Goal: Task Accomplishment & Management: Manage account settings

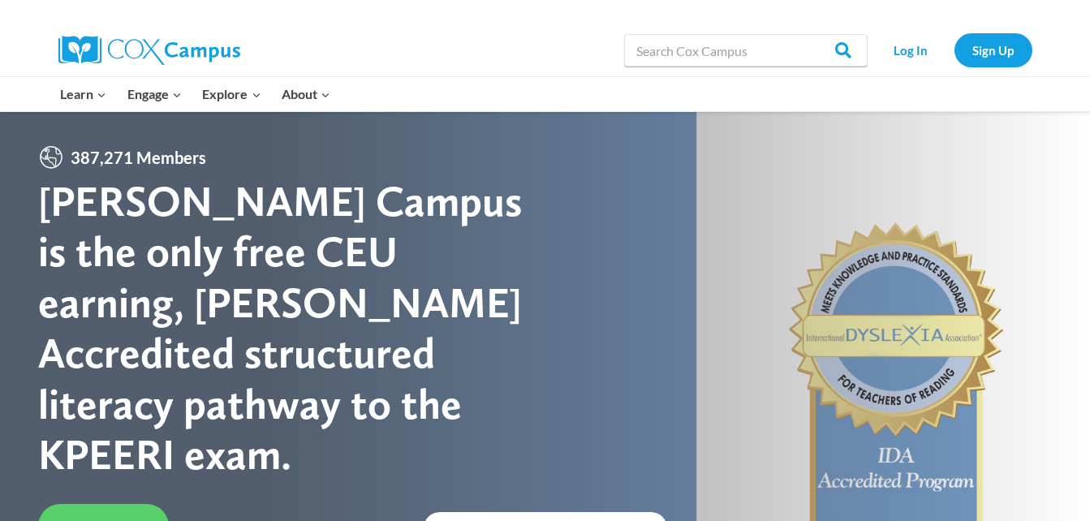
click at [922, 77] on div at bounding box center [866, 94] width 350 height 34
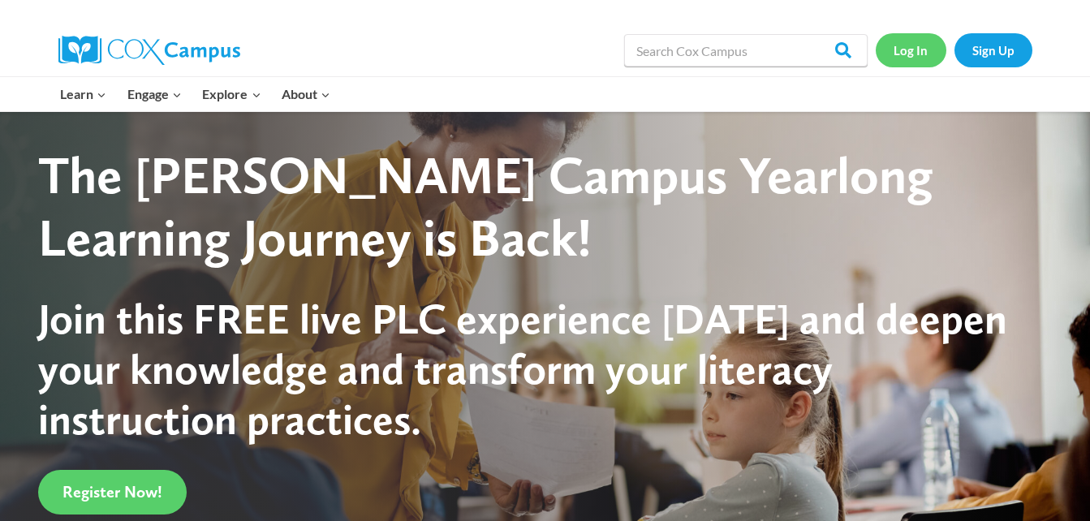
click at [921, 46] on link "Log In" at bounding box center [911, 49] width 71 height 33
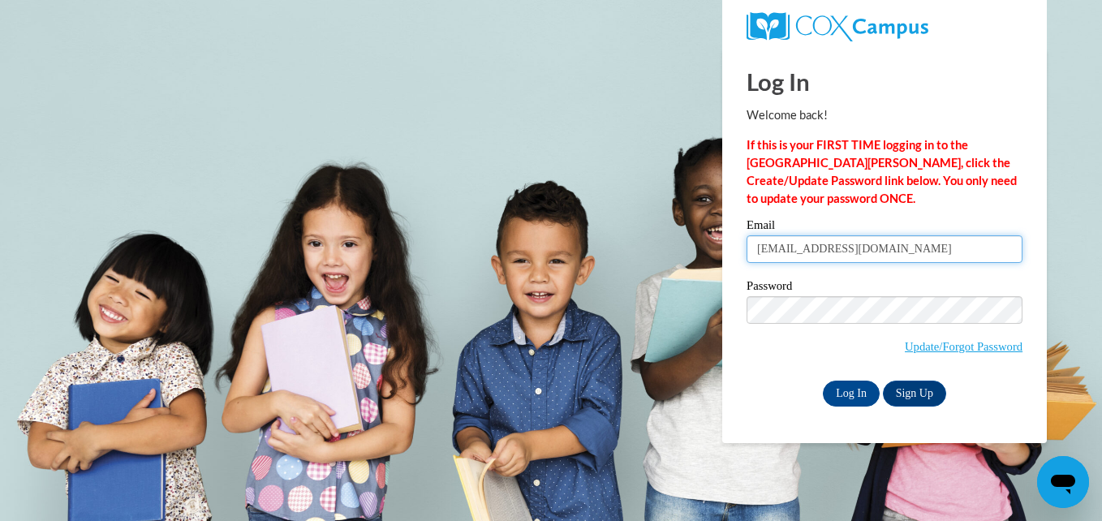
drag, startPoint x: 920, startPoint y: 243, endPoint x: 758, endPoint y: 239, distance: 161.6
click at [758, 239] on input "katyagabriel112706@gmail.com" at bounding box center [885, 249] width 276 height 28
click at [848, 252] on input "katyagabriel112706@gmail.com" at bounding box center [885, 249] width 276 height 28
drag, startPoint x: 852, startPoint y: 252, endPoint x: 725, endPoint y: 239, distance: 128.1
click at [725, 239] on div "Log In Welcome back! If this is your FIRST TIME logging in to the NEW Cox Campu…" at bounding box center [884, 246] width 349 height 394
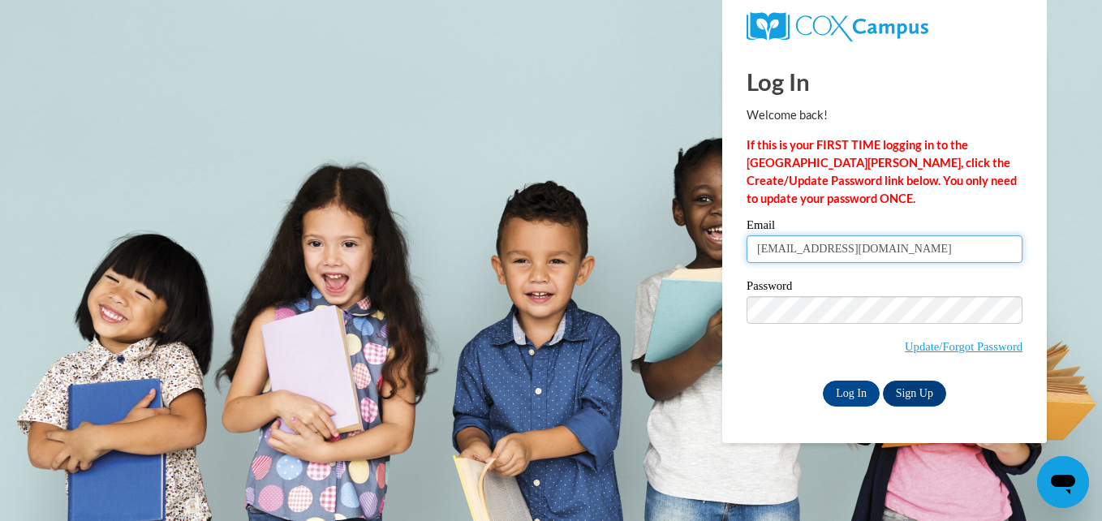
type input "mercedes.melchor2008@gmail.com"
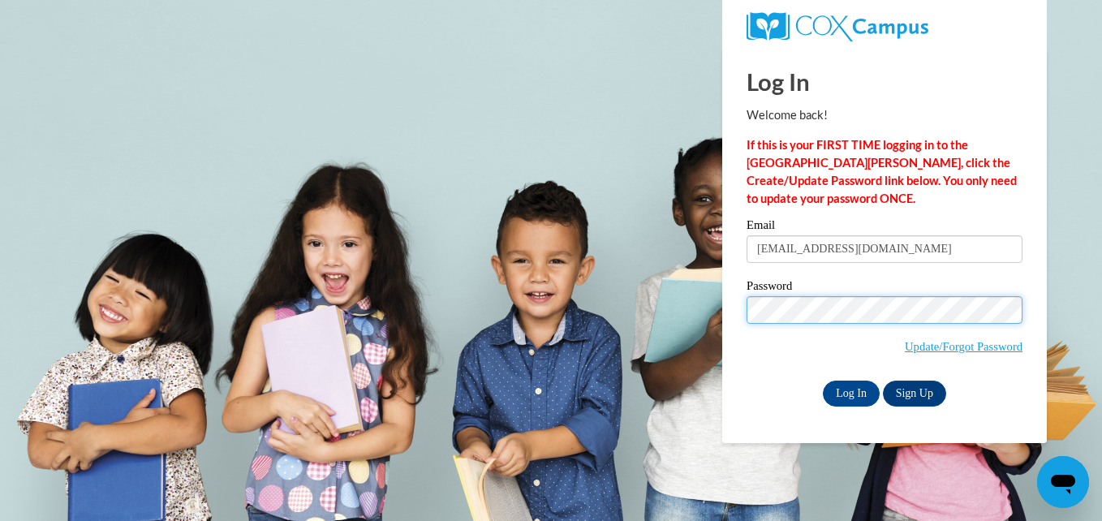
click at [724, 299] on div "Log In Welcome back! If this is your FIRST TIME logging in to the NEW Cox Campu…" at bounding box center [884, 246] width 349 height 394
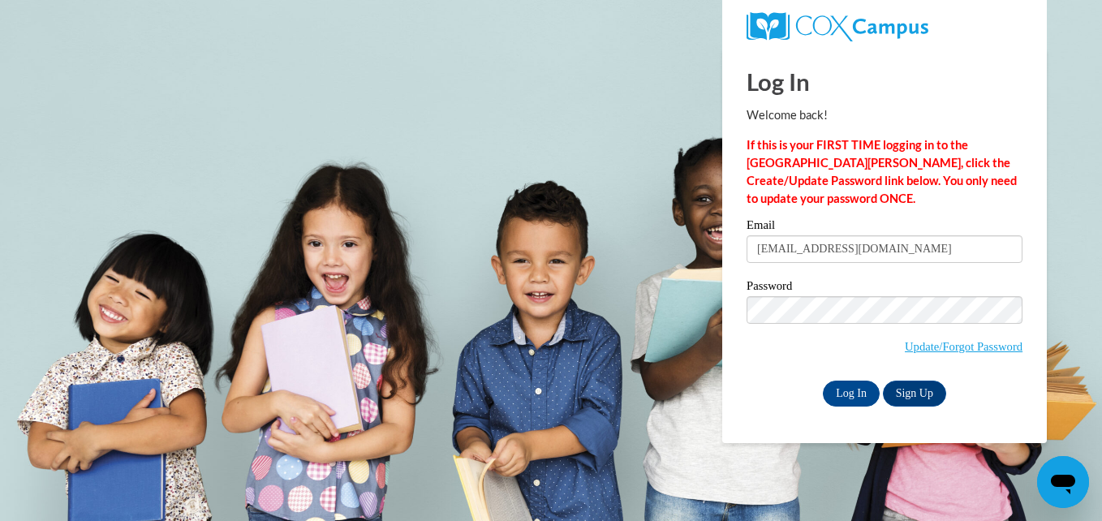
click at [767, 381] on div "Log In Sign Up" at bounding box center [885, 394] width 276 height 26
click at [852, 394] on input "Log In" at bounding box center [851, 394] width 57 height 26
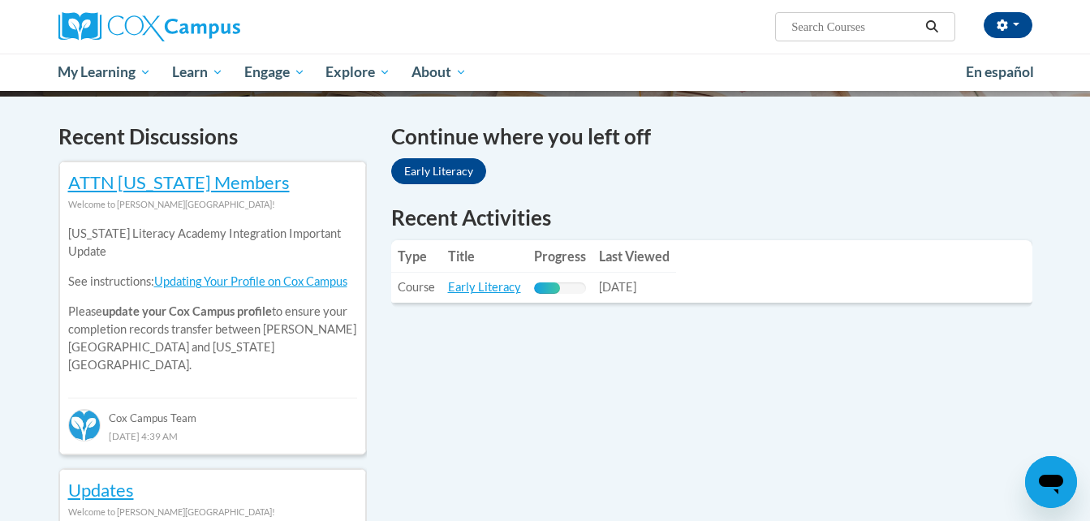
scroll to position [474, 0]
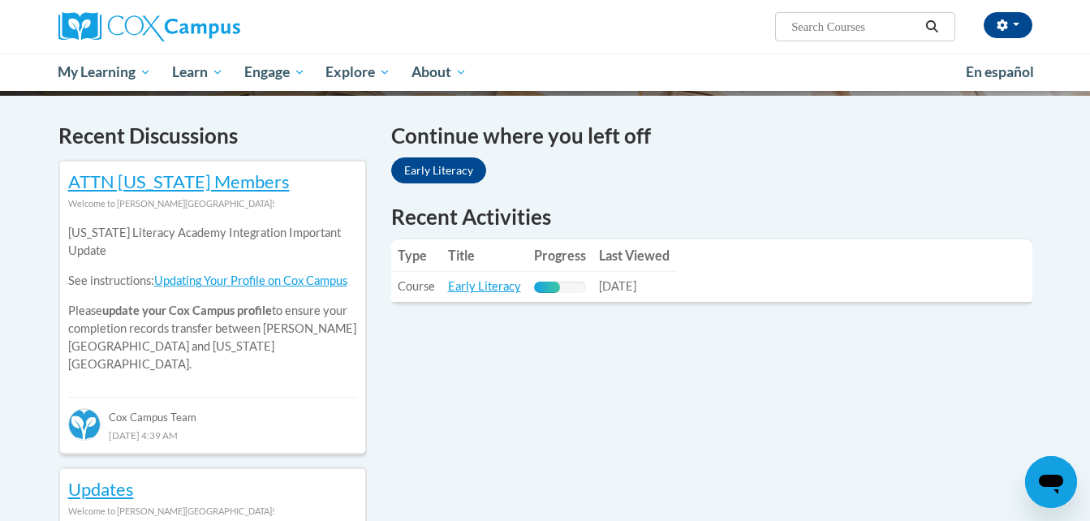
click at [489, 294] on td "Title: Early Literacy" at bounding box center [485, 287] width 86 height 30
click at [492, 286] on link "Early Literacy" at bounding box center [484, 286] width 73 height 14
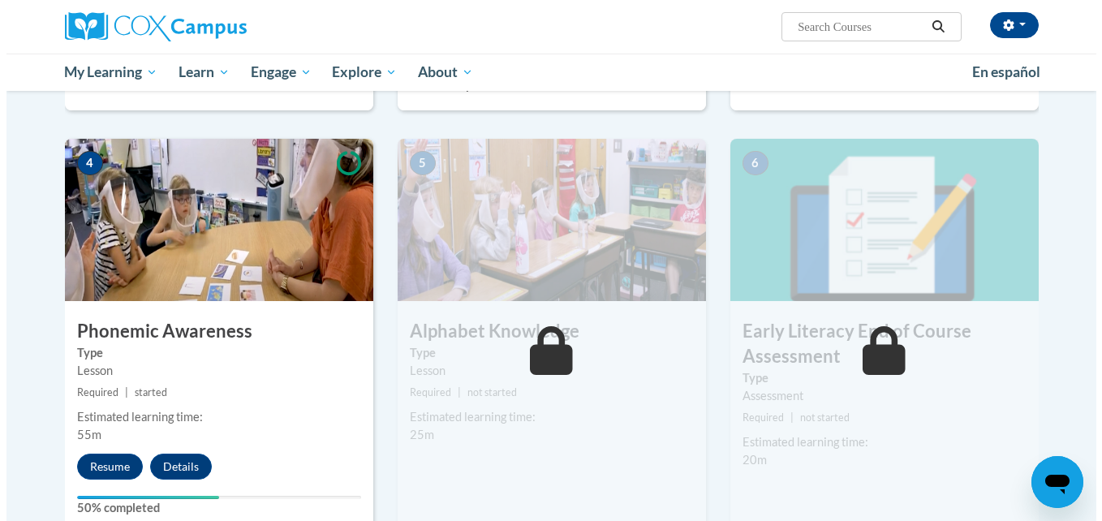
scroll to position [734, 0]
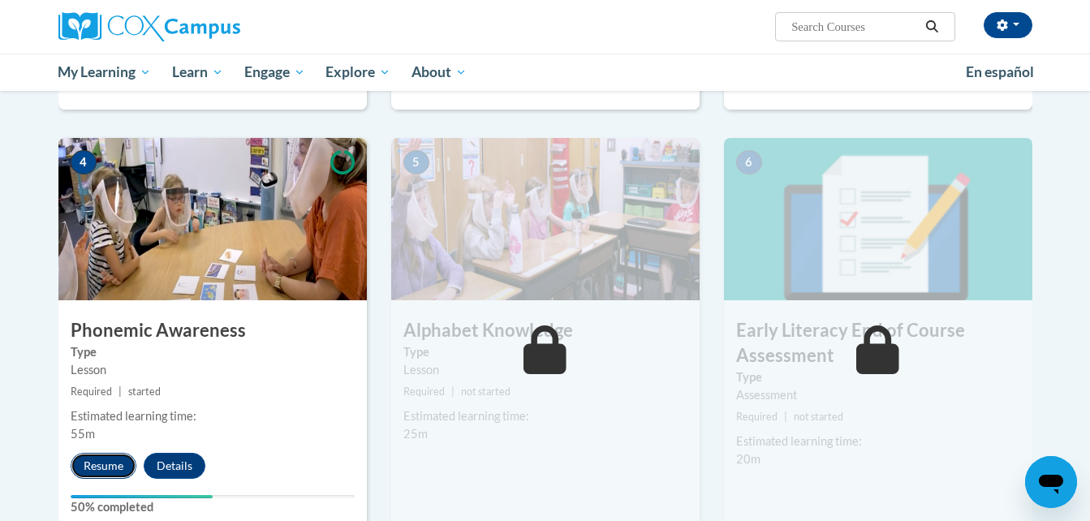
click at [113, 473] on button "Resume" at bounding box center [104, 466] width 66 height 26
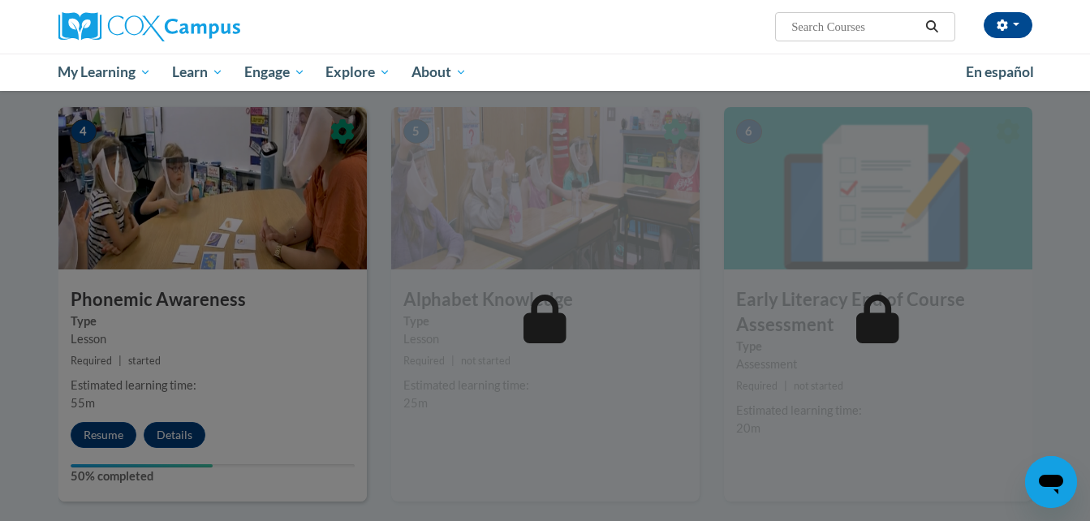
scroll to position [770, 0]
